Goal: Book appointment/travel/reservation

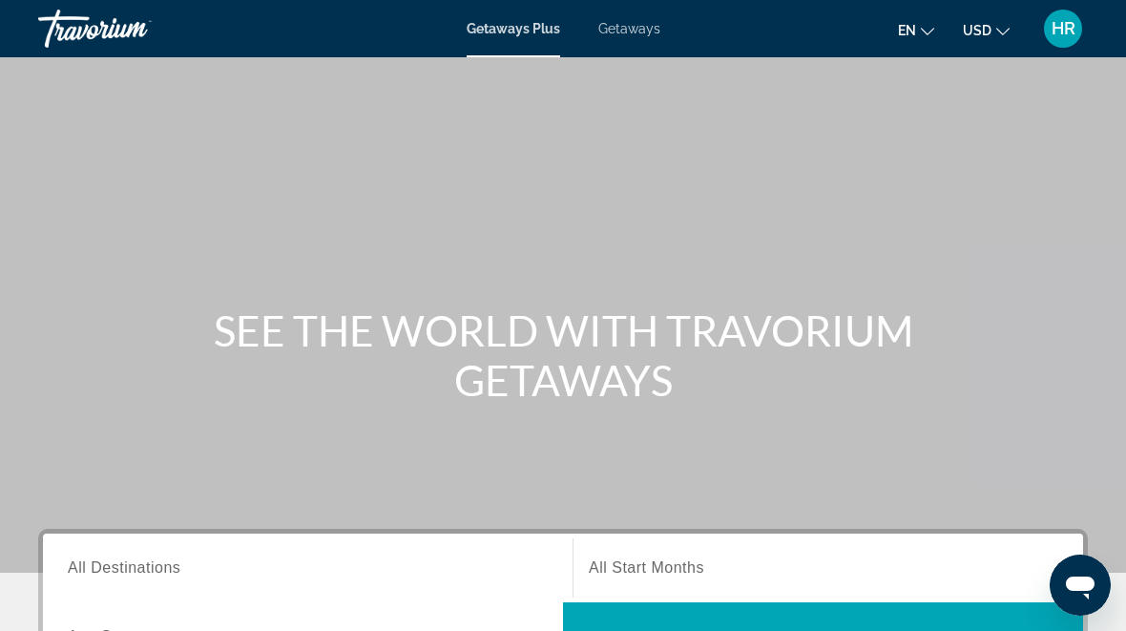
click at [619, 35] on span "Getaways" at bounding box center [630, 28] width 62 height 15
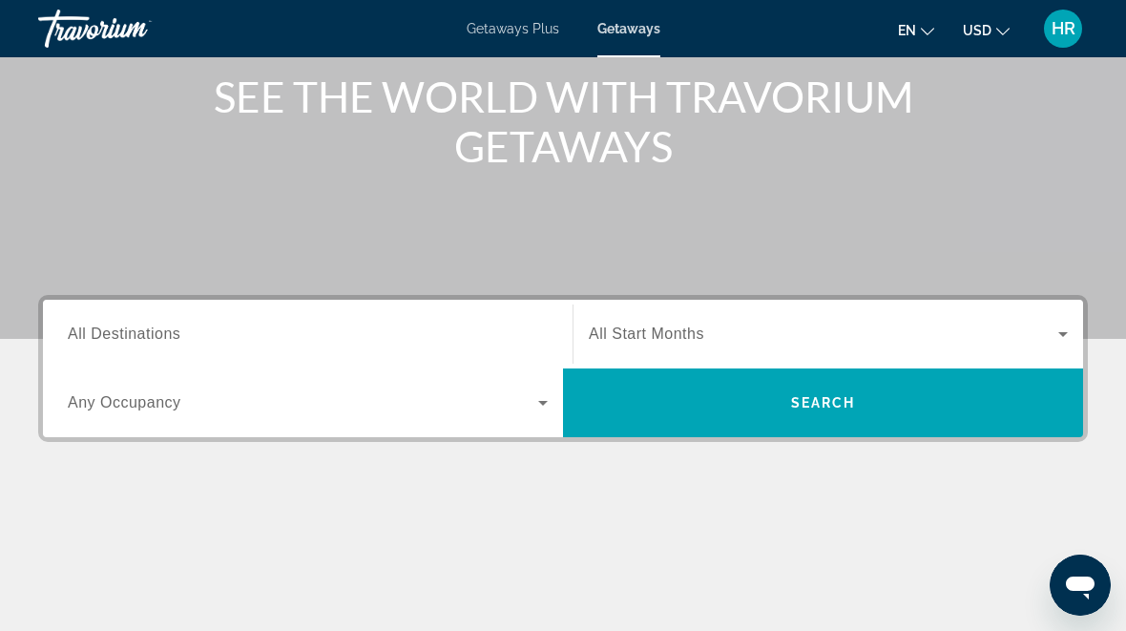
scroll to position [237, 0]
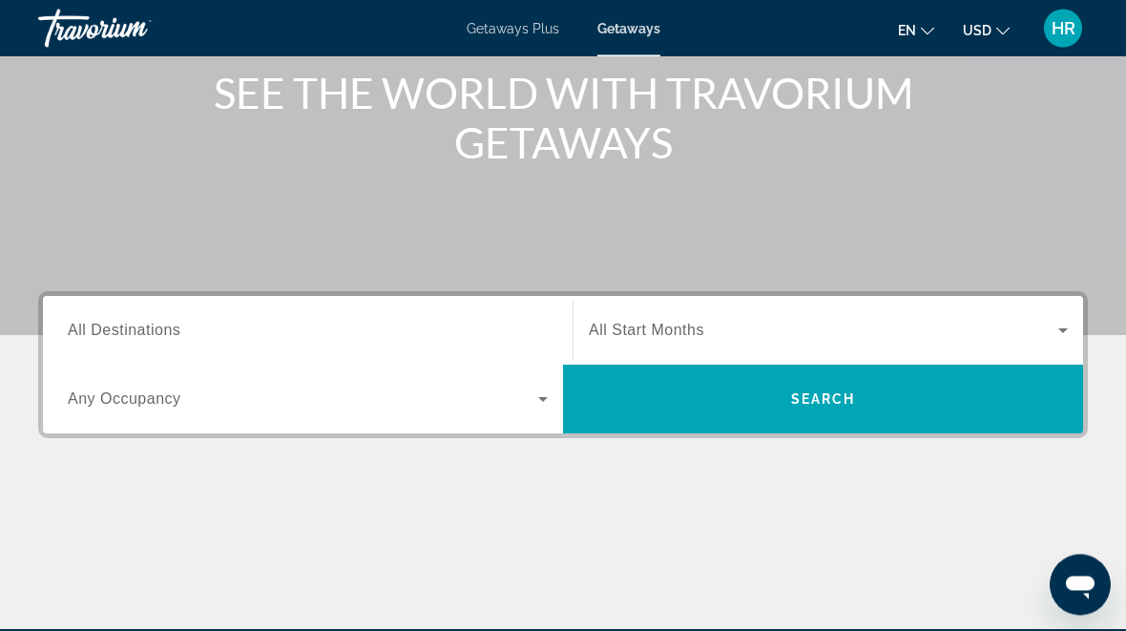
click at [378, 333] on input "Destination All Destinations" at bounding box center [308, 332] width 480 height 23
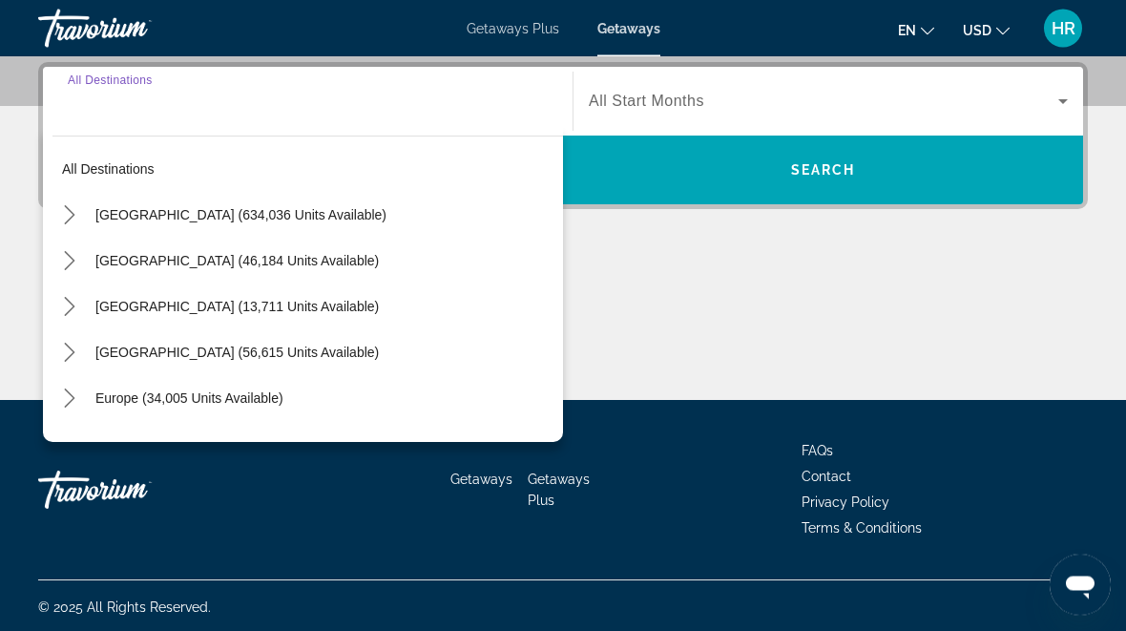
click at [74, 213] on icon "Toggle United States (634,036 units available) submenu" at bounding box center [69, 215] width 19 height 19
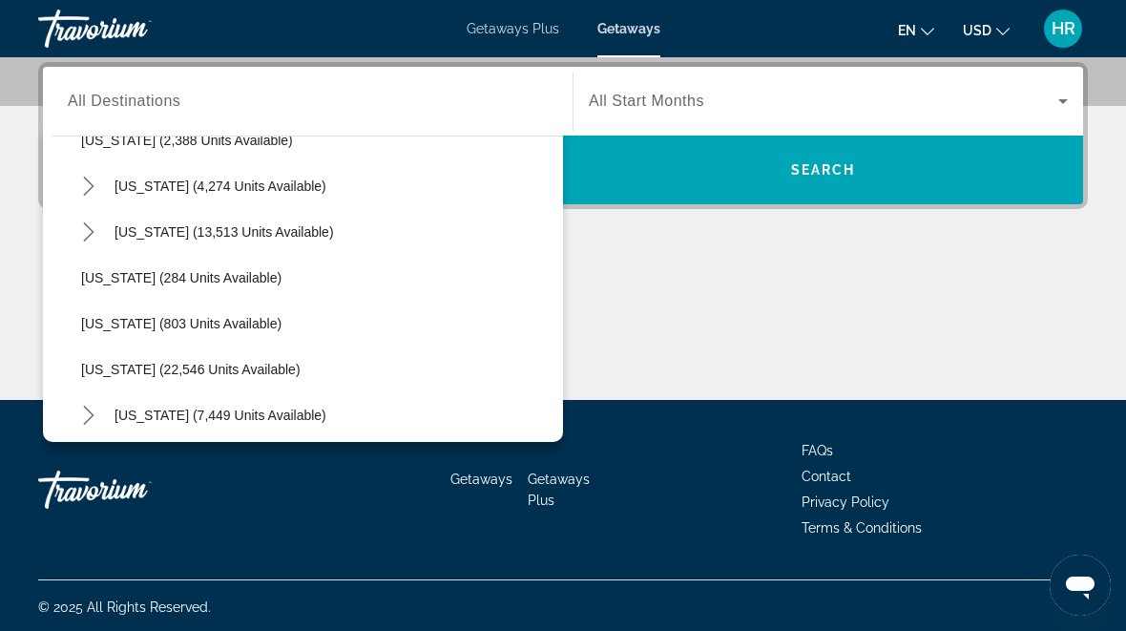
scroll to position [1315, 0]
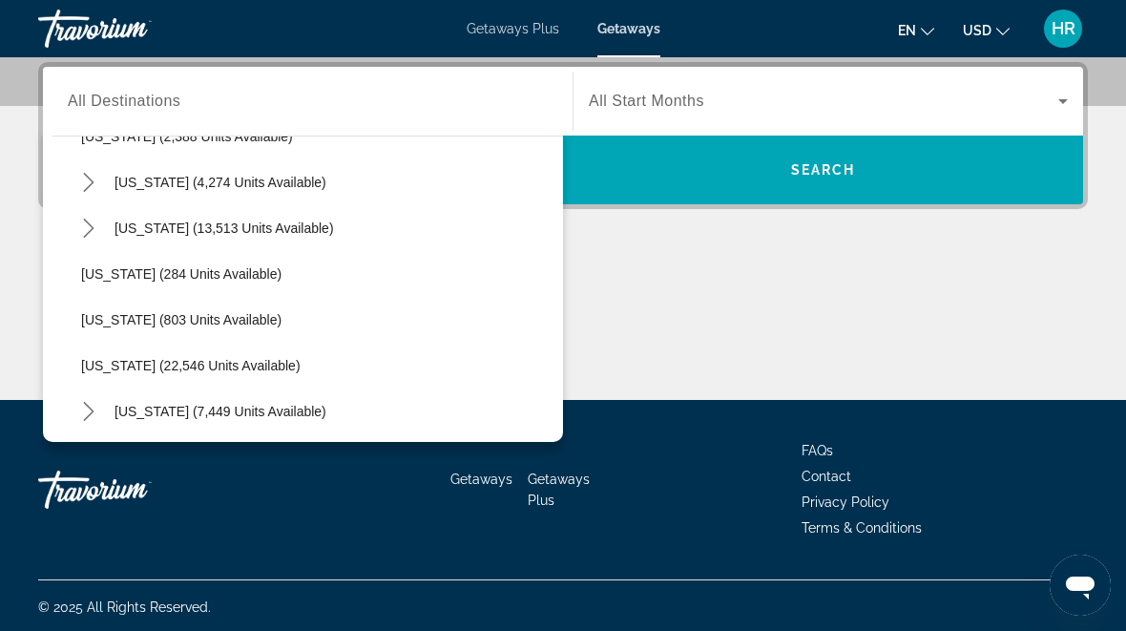
click at [224, 359] on span "[US_STATE] (22,546 units available)" at bounding box center [191, 365] width 220 height 15
type input "**********"
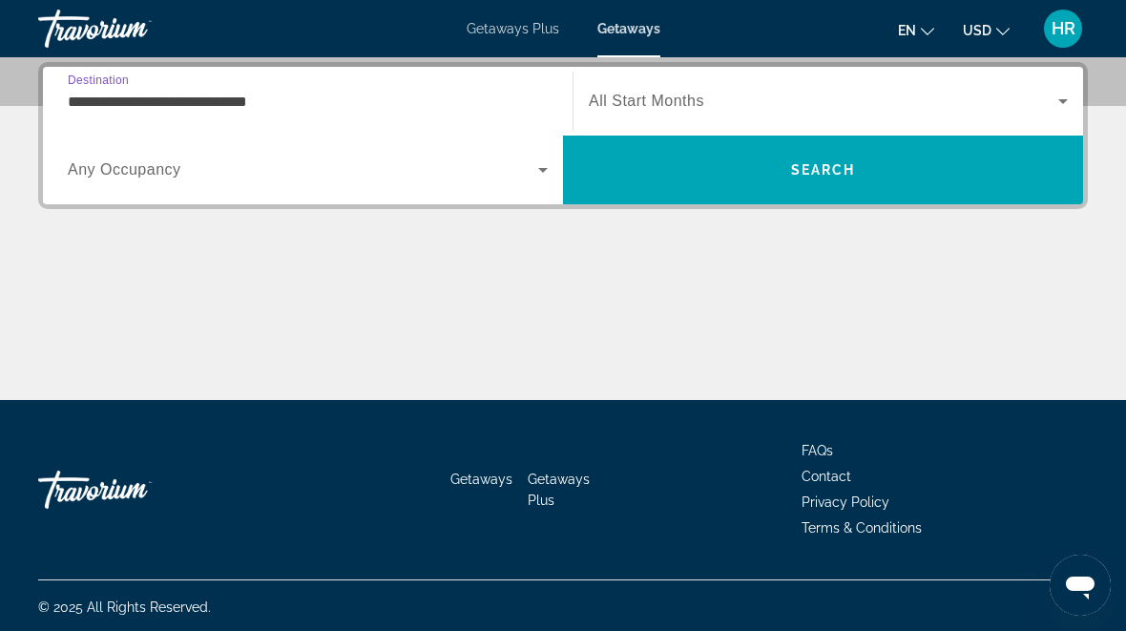
click at [882, 185] on span "Search" at bounding box center [823, 170] width 520 height 46
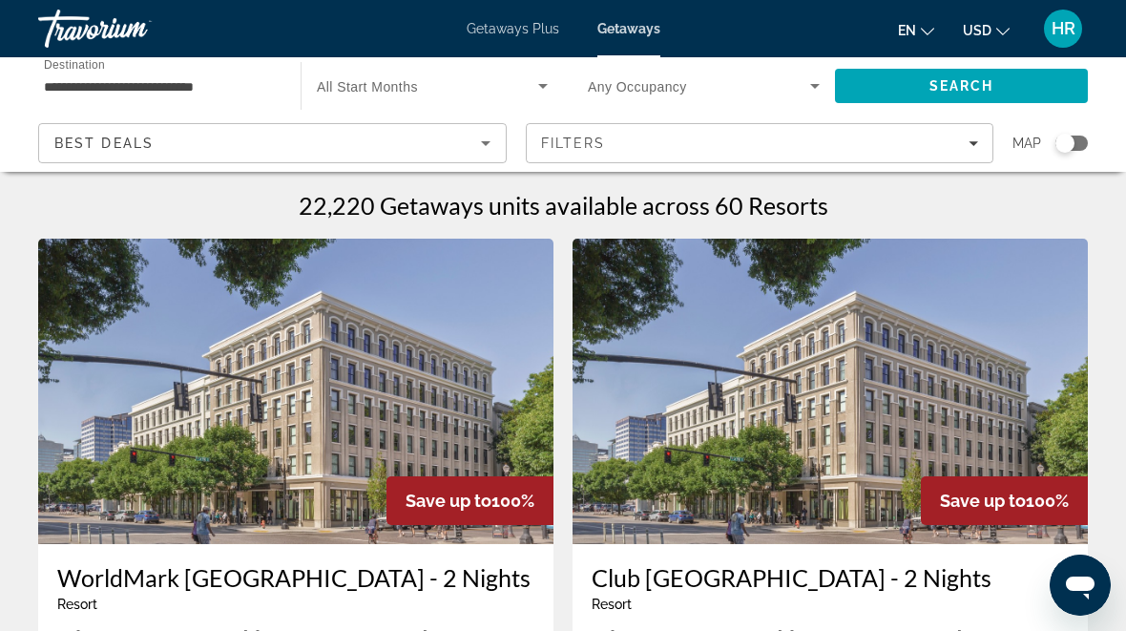
click at [242, 90] on input "**********" at bounding box center [160, 86] width 232 height 23
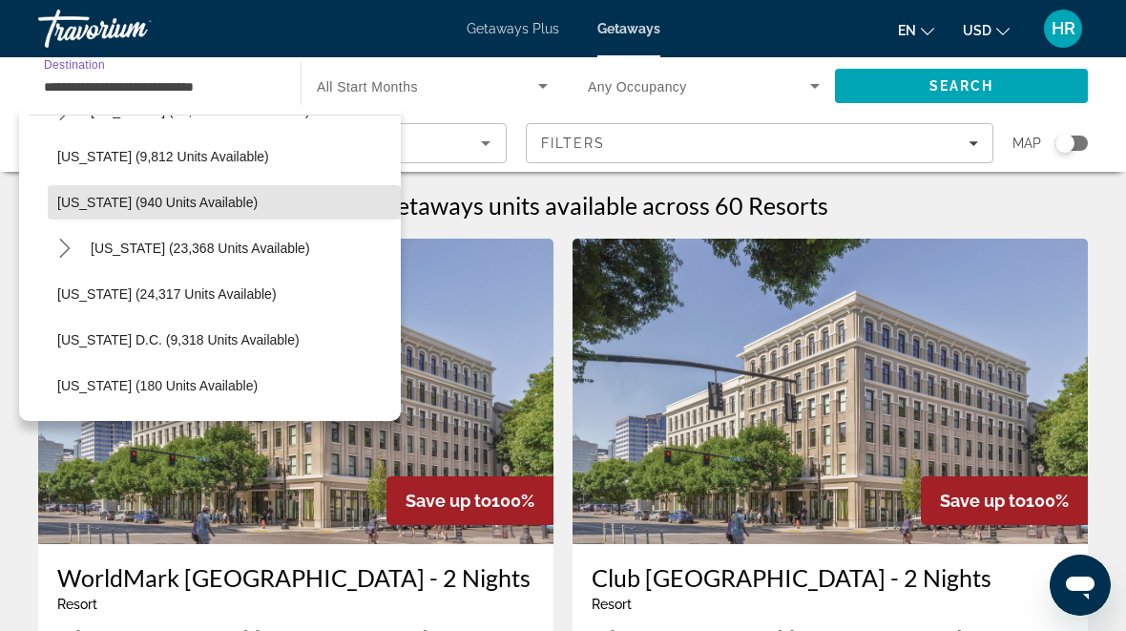
scroll to position [1784, 0]
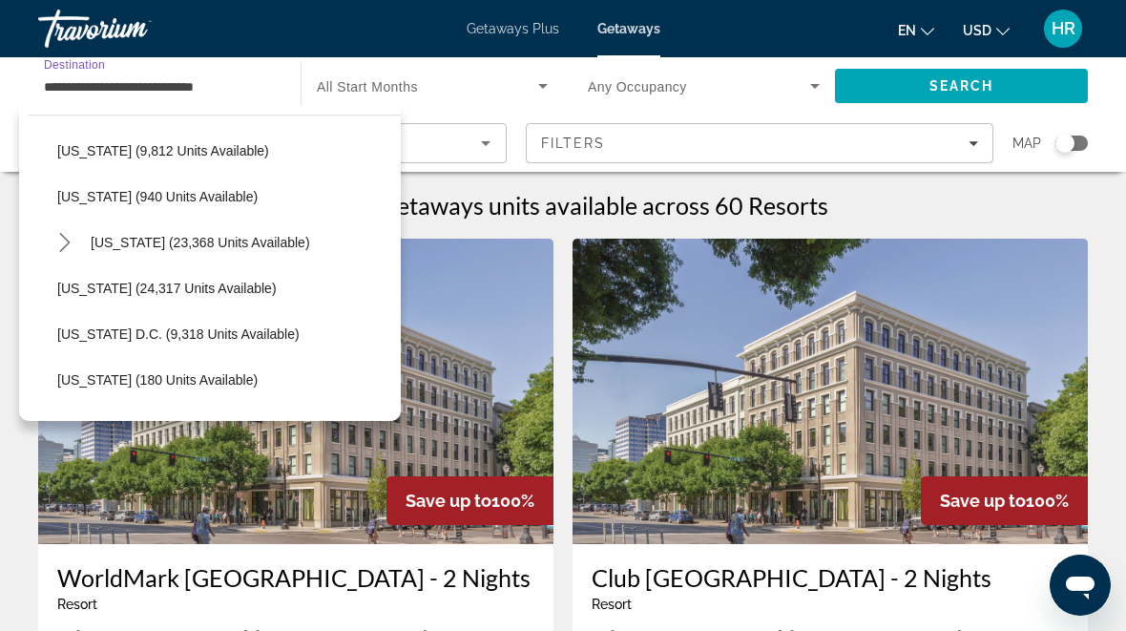
click at [221, 294] on span "[US_STATE] (24,317 units available)" at bounding box center [167, 288] width 220 height 15
type input "**********"
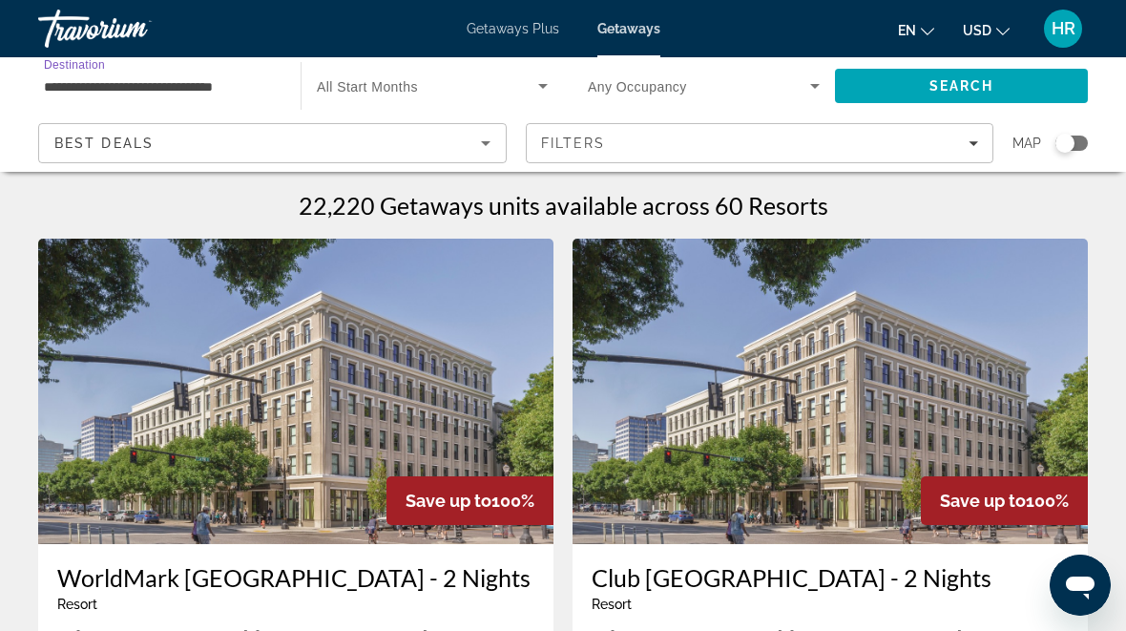
click at [920, 83] on span "Search" at bounding box center [961, 86] width 253 height 46
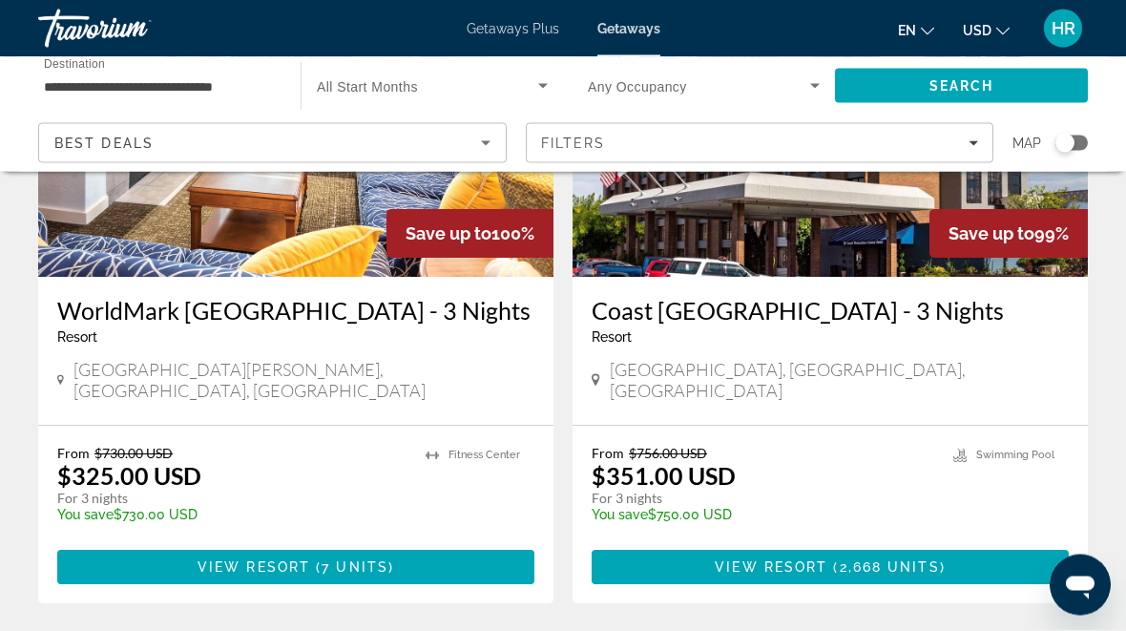
scroll to position [3597, 0]
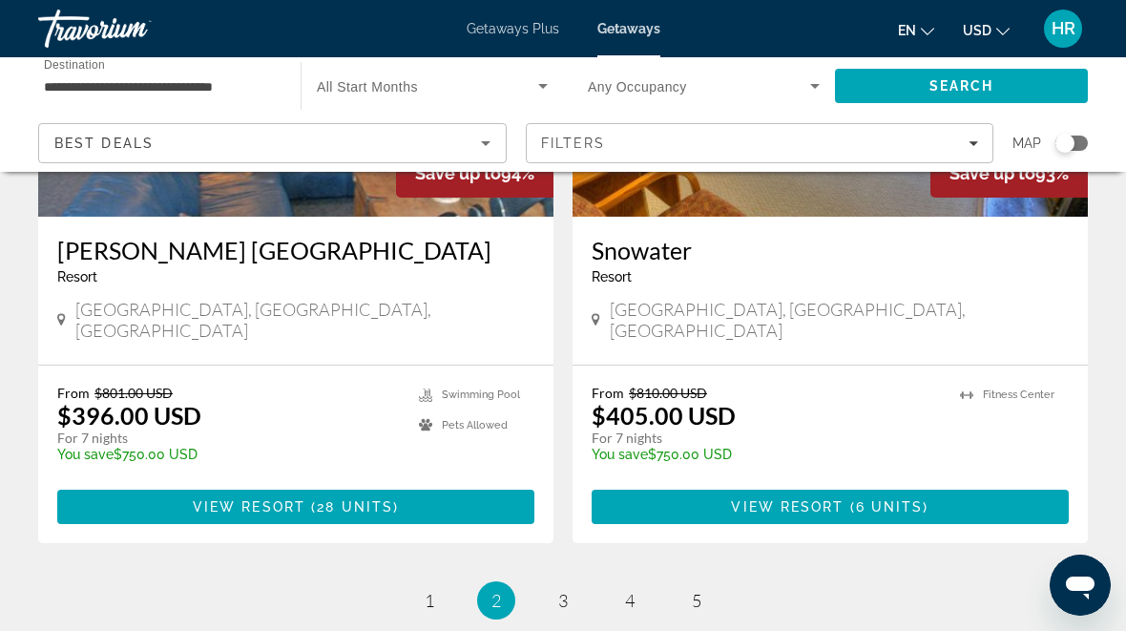
scroll to position [3705, 0]
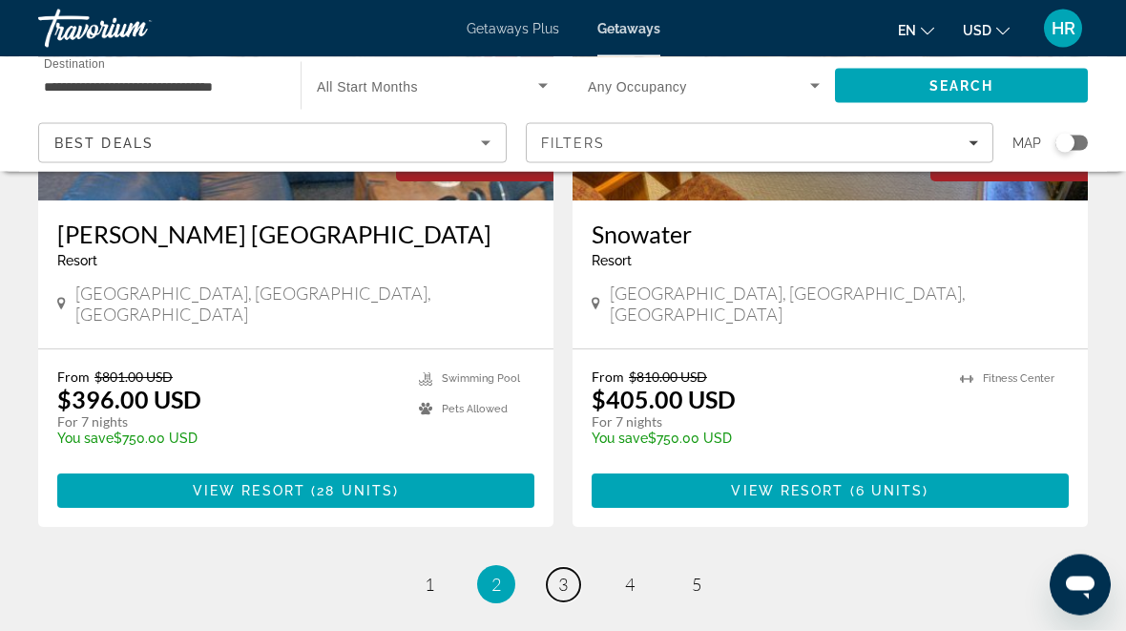
click at [557, 569] on link "page 3" at bounding box center [563, 585] width 33 height 33
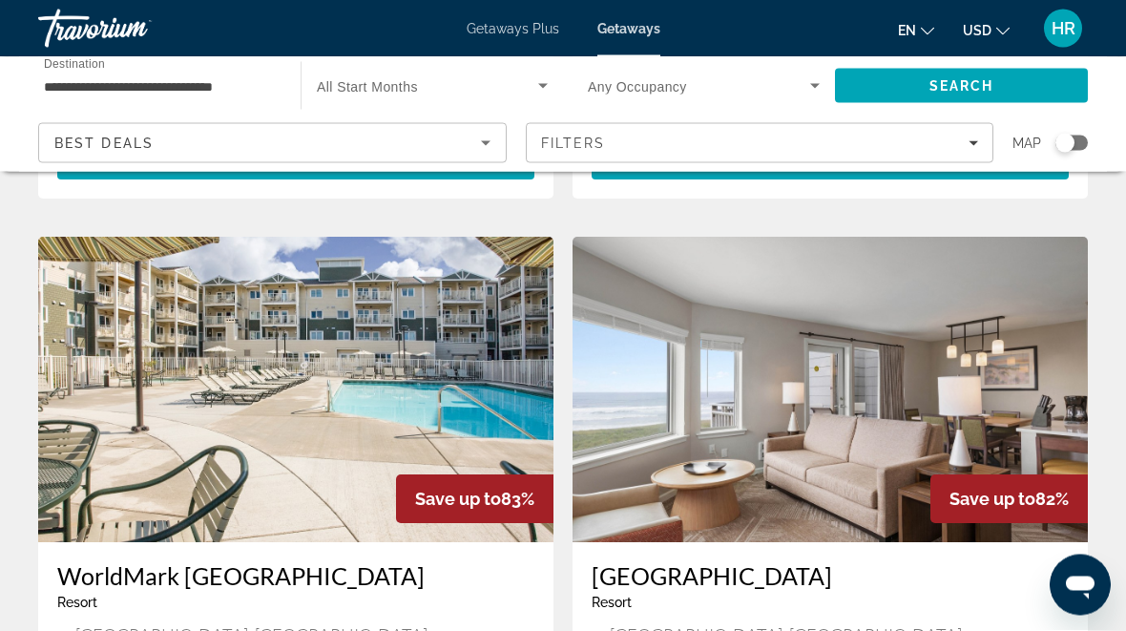
scroll to position [3354, 0]
